Goal: Transaction & Acquisition: Subscribe to service/newsletter

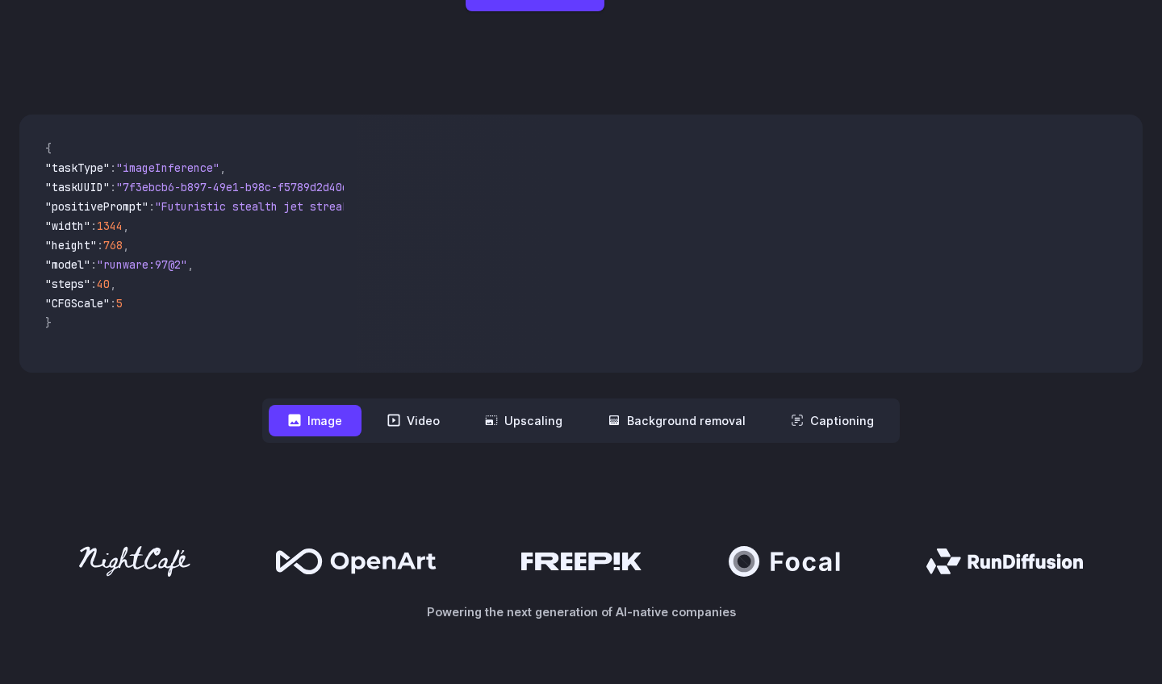
scroll to position [425, 0]
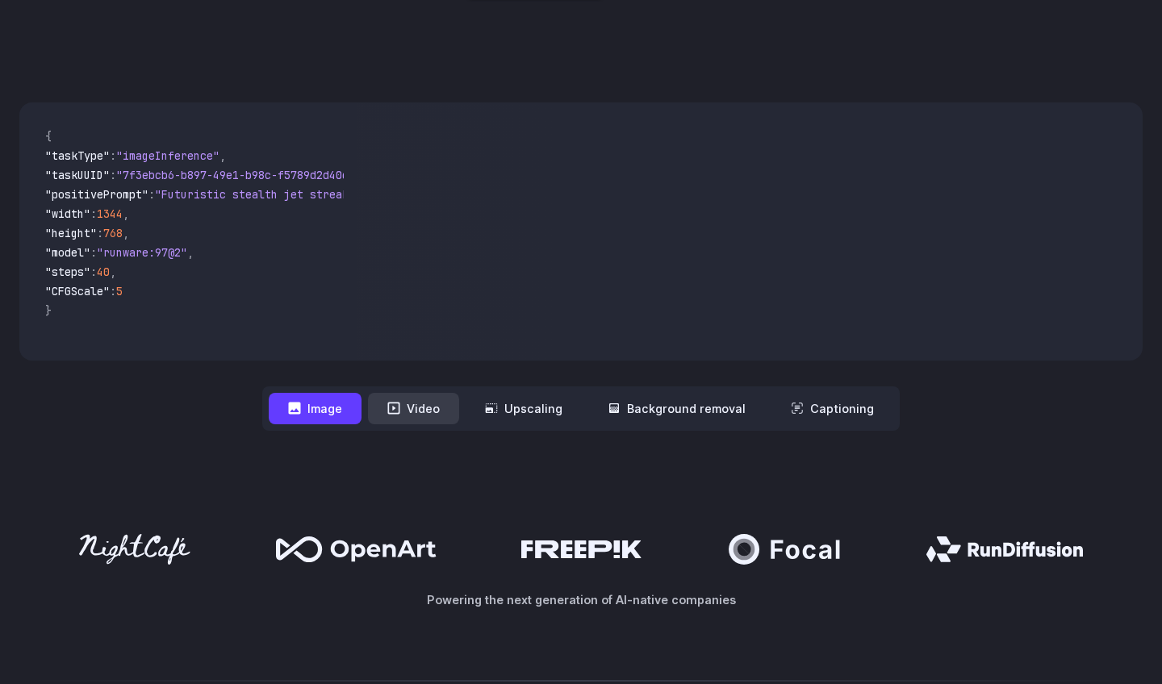
click at [419, 411] on button "Video" at bounding box center [413, 408] width 91 height 31
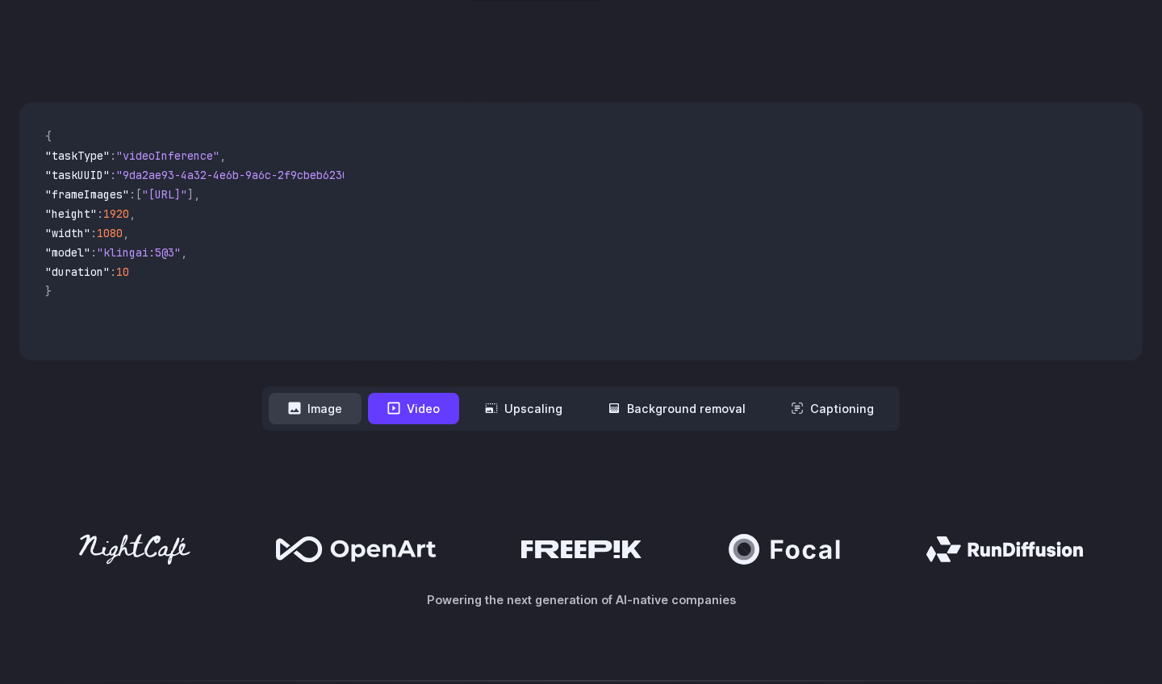
click at [349, 412] on button "Image" at bounding box center [315, 408] width 93 height 31
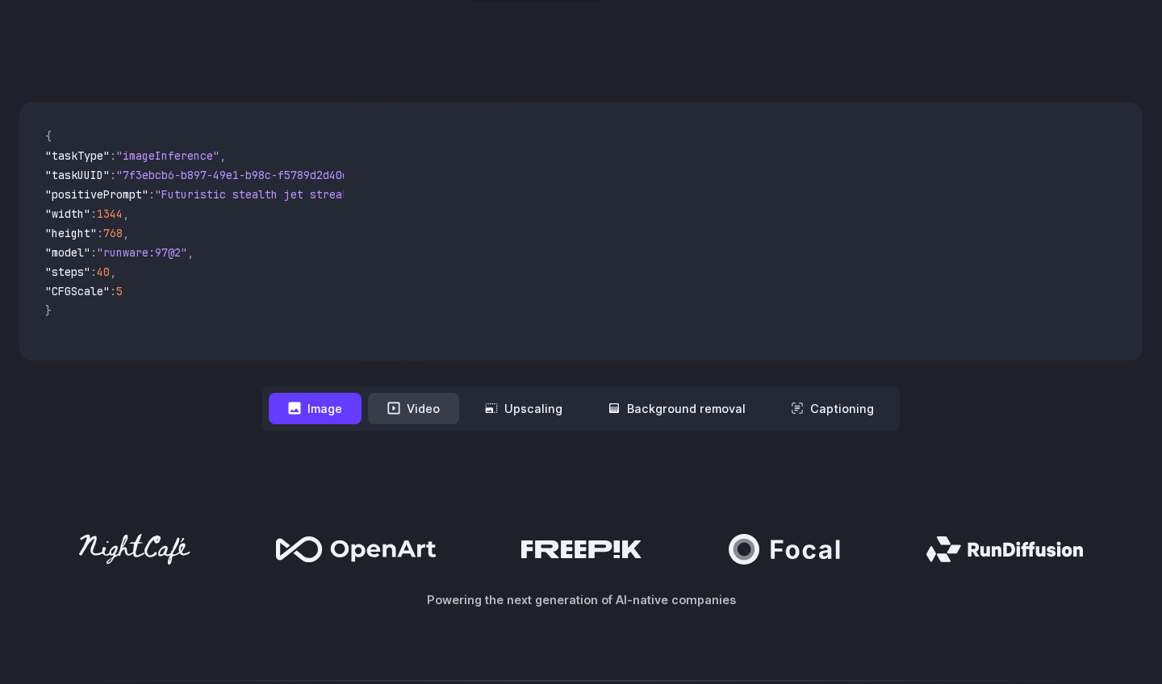
click at [407, 418] on button "Video" at bounding box center [413, 408] width 91 height 31
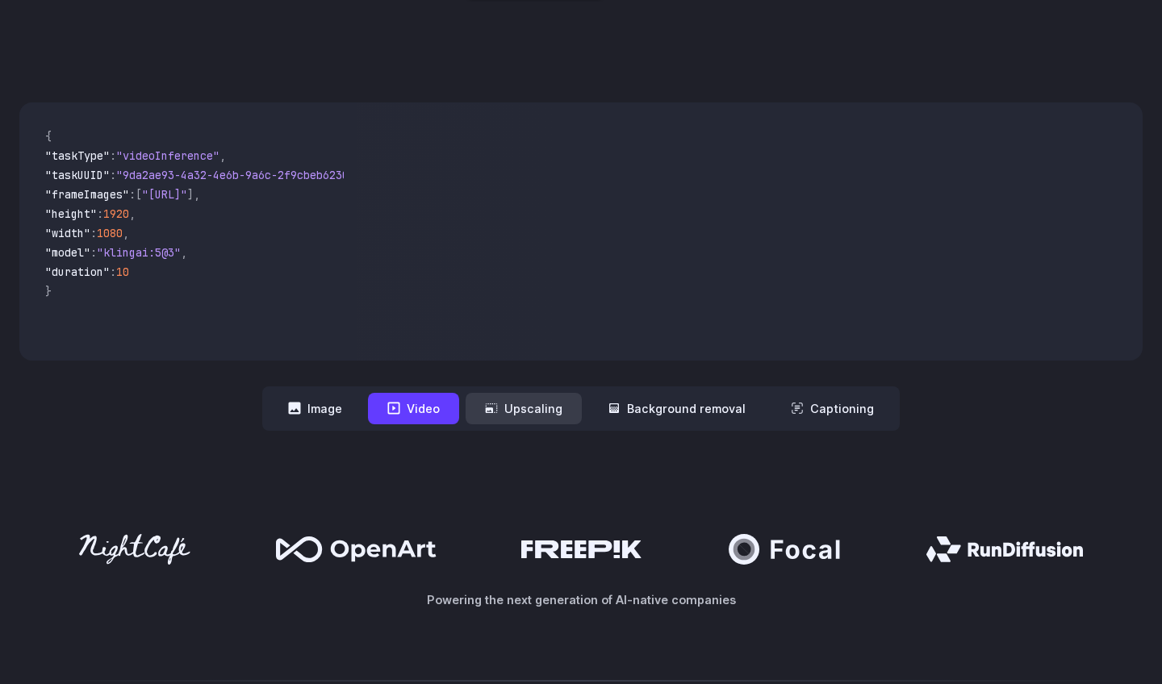
click at [519, 418] on button "Upscaling" at bounding box center [524, 408] width 116 height 31
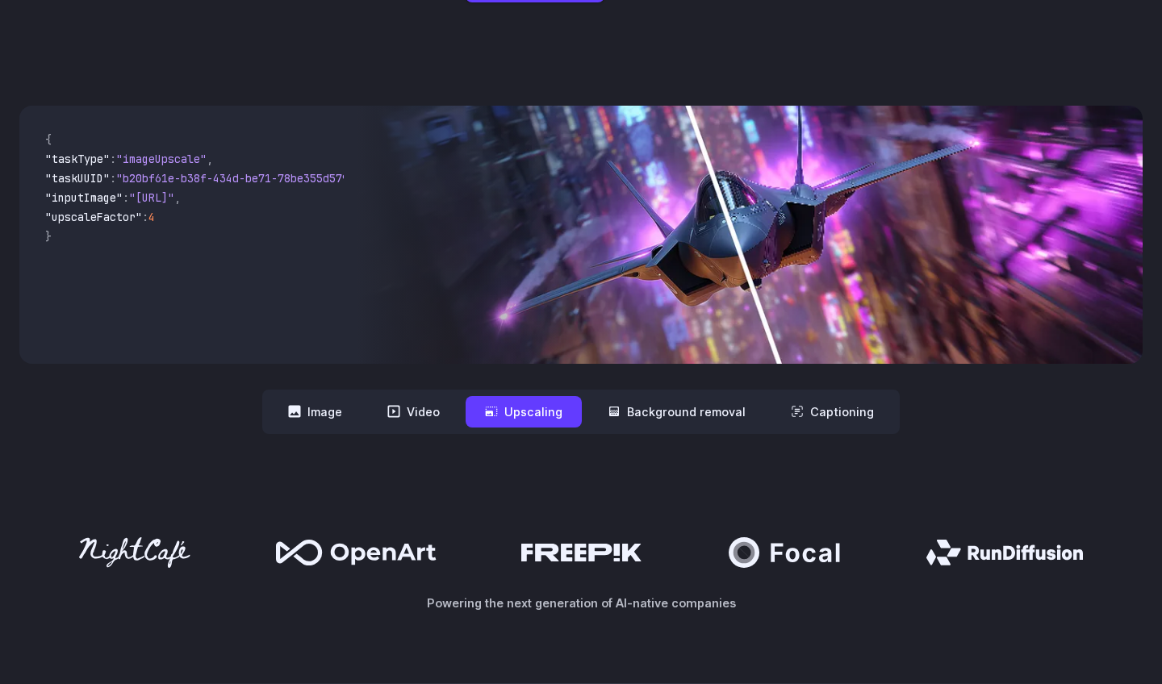
scroll to position [421, 0]
click at [680, 413] on button "Background removal" at bounding box center [676, 411] width 177 height 31
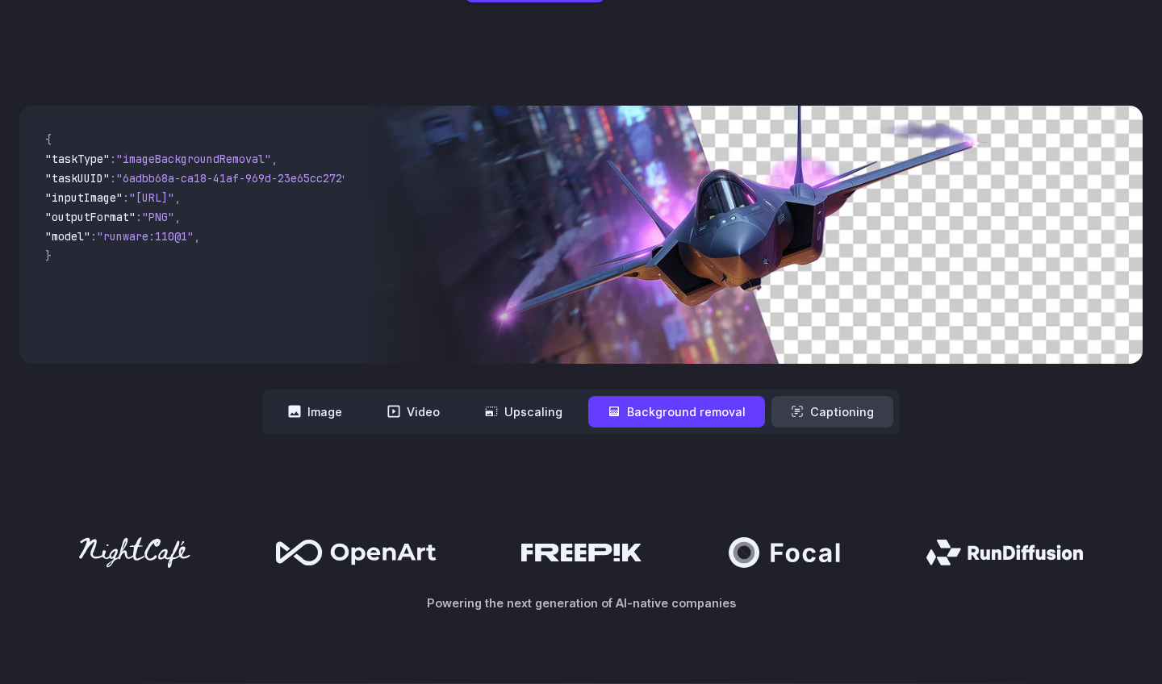
click at [823, 417] on button "Captioning" at bounding box center [833, 411] width 122 height 31
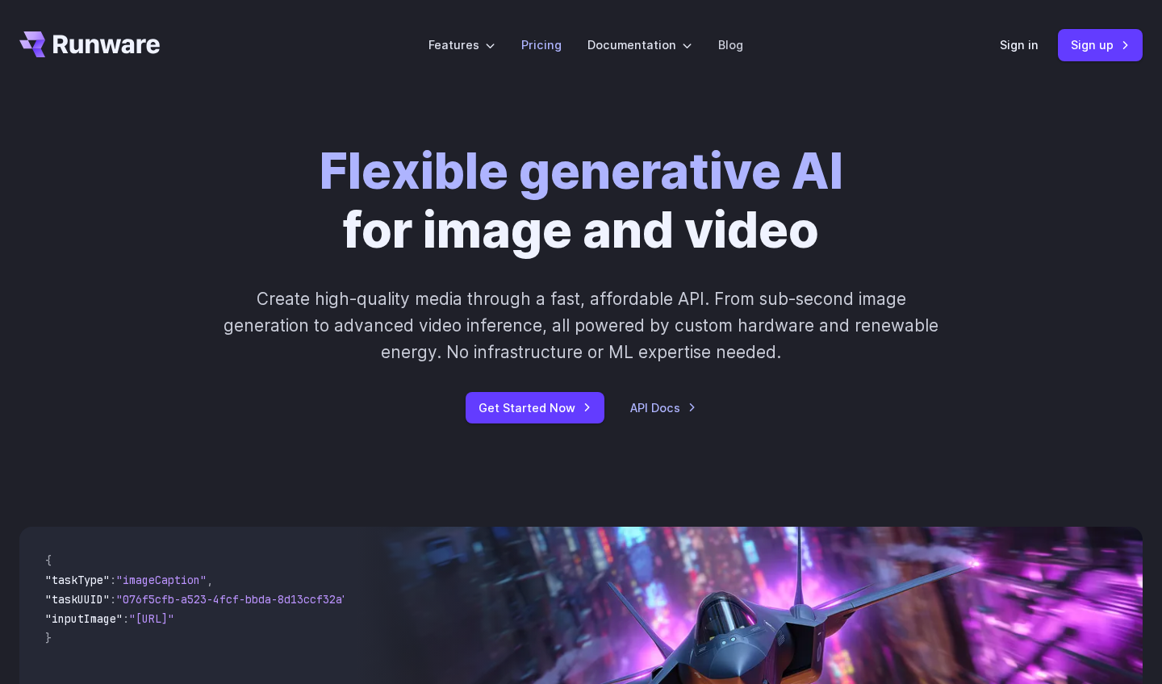
scroll to position [0, 0]
click at [546, 55] on li "Pricing" at bounding box center [542, 45] width 66 height 44
click at [547, 51] on link "Pricing" at bounding box center [541, 45] width 40 height 19
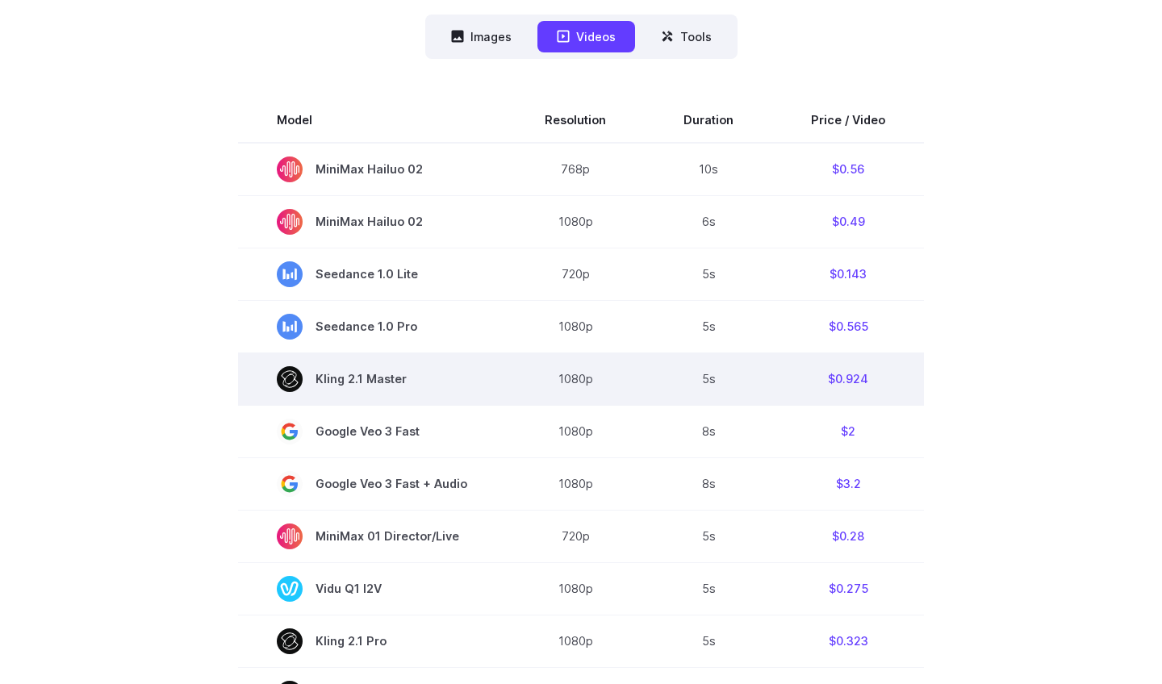
scroll to position [454, 0]
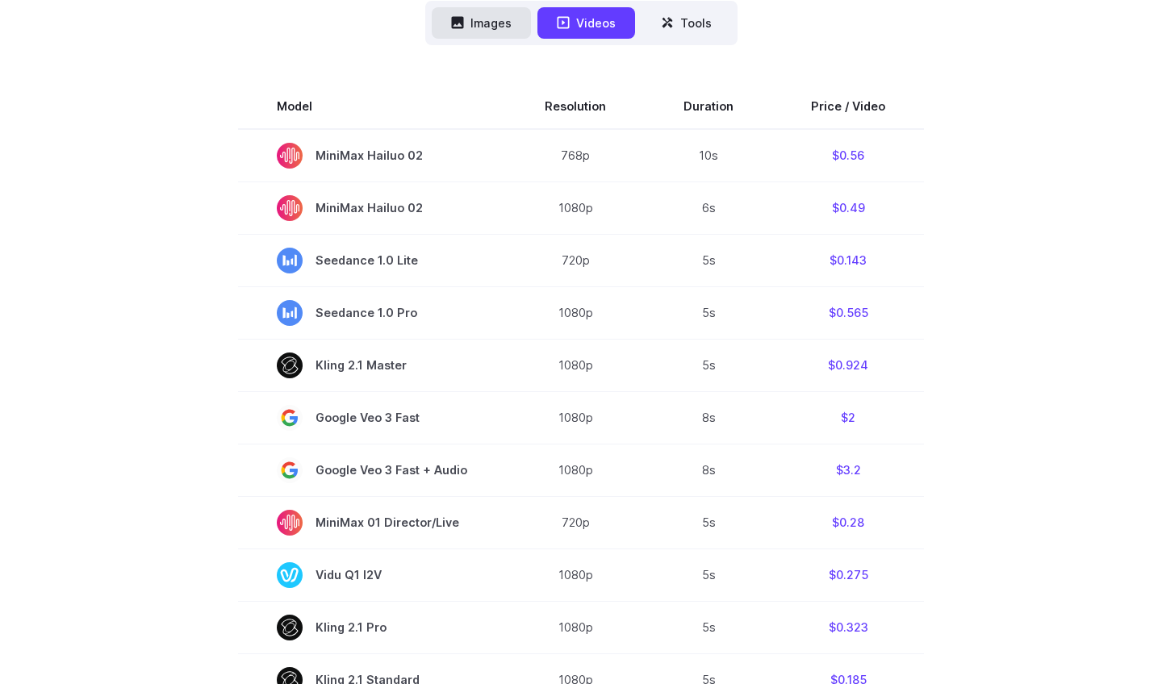
click at [502, 32] on button "Images" at bounding box center [481, 22] width 99 height 31
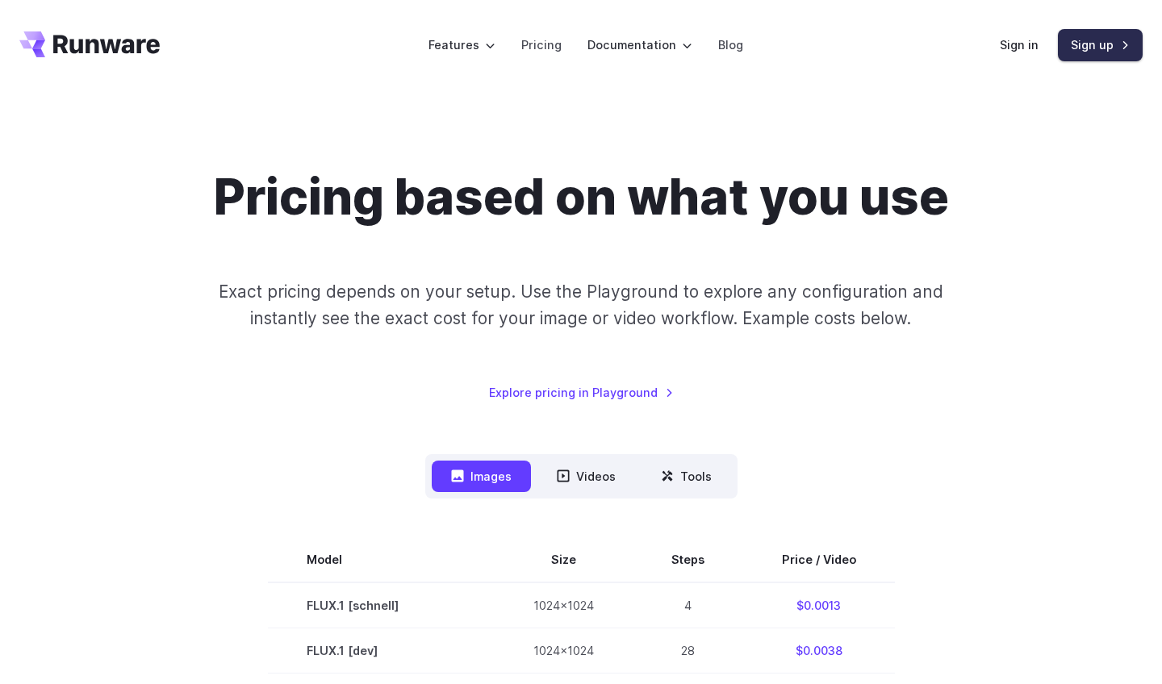
scroll to position [0, 0]
